Goal: Task Accomplishment & Management: Manage account settings

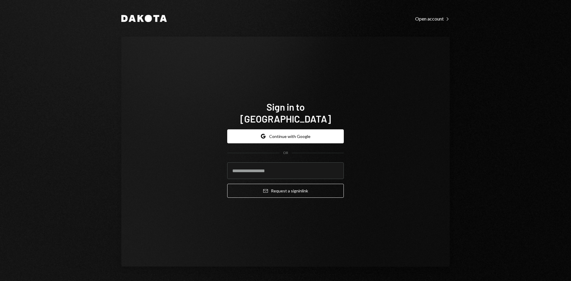
click at [0, 281] on com-1password-button at bounding box center [0, 281] width 0 height 0
click at [248, 163] on input "email" at bounding box center [285, 170] width 116 height 17
type input "**********"
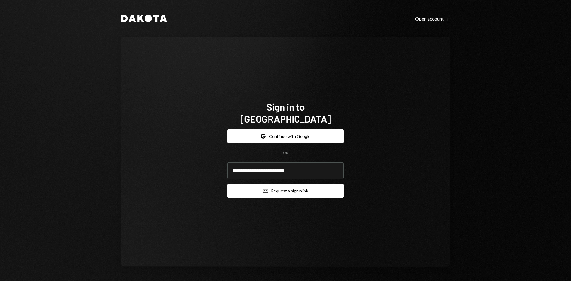
click at [277, 185] on button "Email Request a sign in link" at bounding box center [285, 191] width 116 height 14
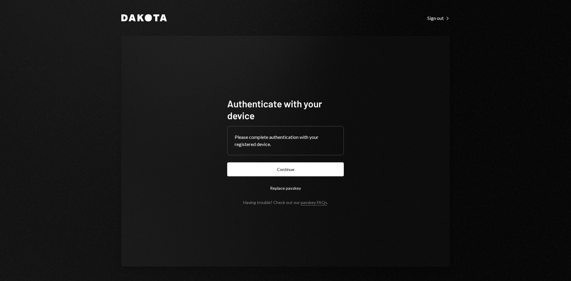
click at [284, 168] on button "Continue" at bounding box center [285, 169] width 116 height 14
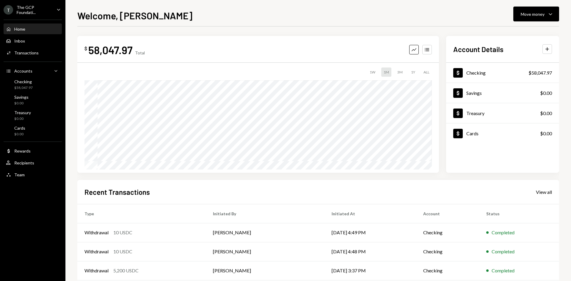
click at [59, 9] on icon "Caret Down" at bounding box center [58, 9] width 7 height 7
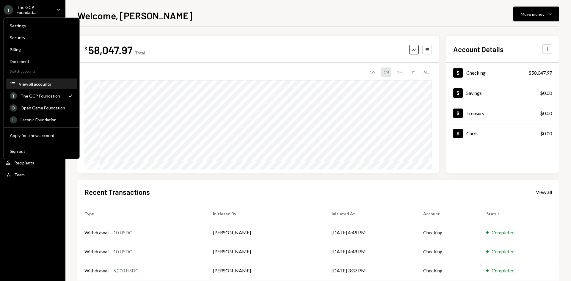
click at [42, 86] on div "View all accounts" at bounding box center [46, 83] width 55 height 5
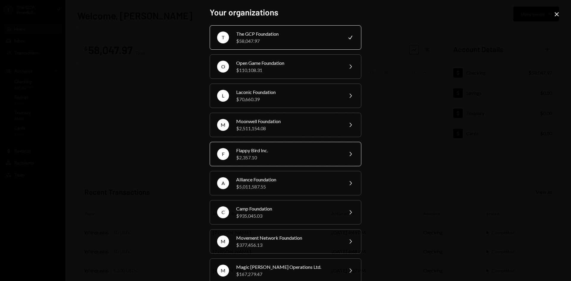
click at [269, 154] on div "$2,357.10" at bounding box center [287, 157] width 103 height 7
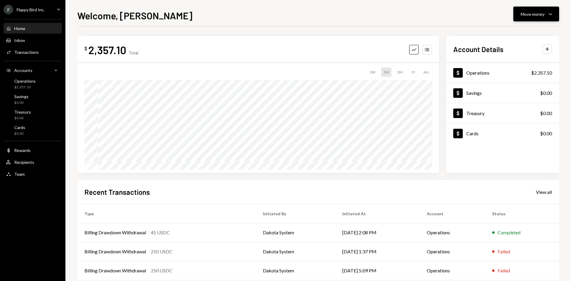
click at [532, 14] on div "Move money" at bounding box center [532, 14] width 24 height 6
click at [528, 33] on div "Send" at bounding box center [530, 32] width 43 height 6
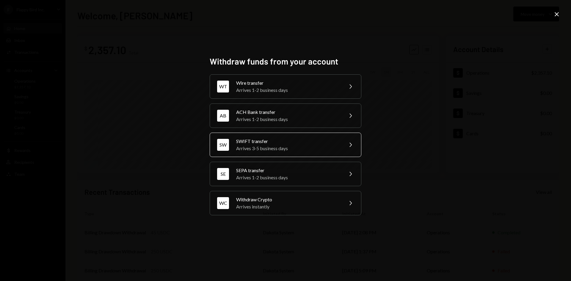
click at [349, 145] on icon "Chevron Right" at bounding box center [350, 144] width 7 height 7
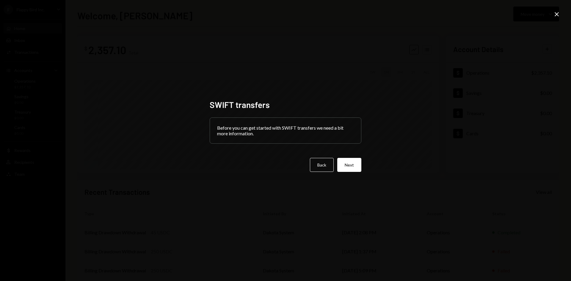
click at [558, 12] on icon at bounding box center [556, 14] width 4 height 4
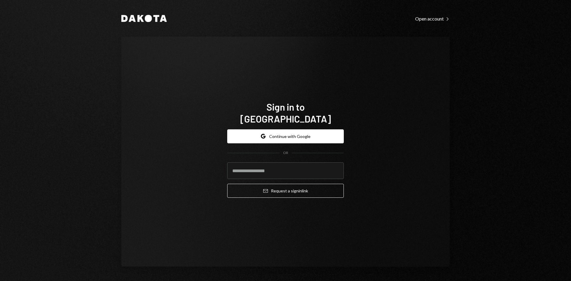
type input "**********"
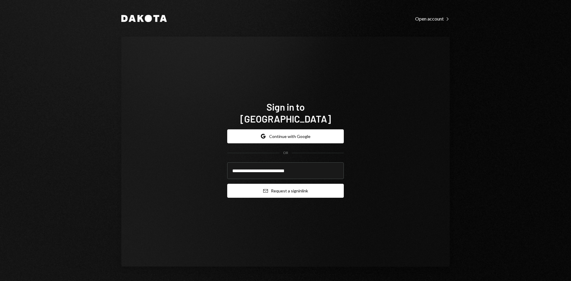
click at [281, 184] on button "Email Request a sign in link" at bounding box center [285, 191] width 116 height 14
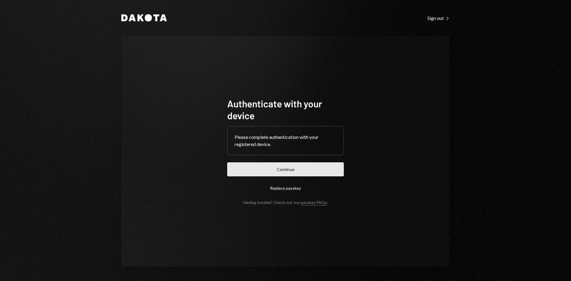
click at [322, 166] on button "Continue" at bounding box center [285, 169] width 116 height 14
